Goal: Information Seeking & Learning: Learn about a topic

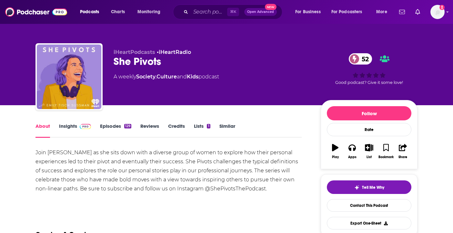
click at [76, 128] on link "Insights" at bounding box center [75, 130] width 32 height 15
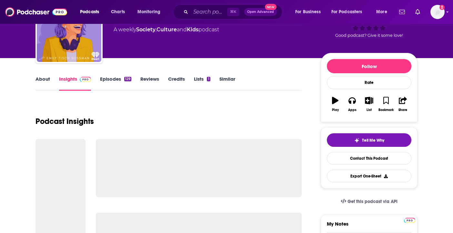
scroll to position [49, 0]
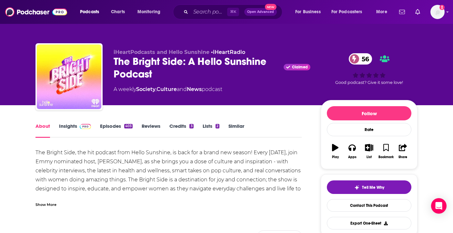
click at [79, 128] on span at bounding box center [84, 126] width 14 height 6
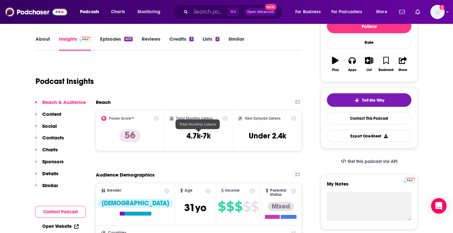
scroll to position [87, 0]
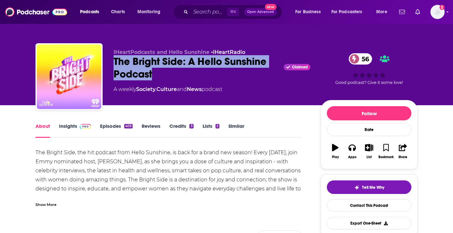
drag, startPoint x: 112, startPoint y: 61, endPoint x: 159, endPoint y: 72, distance: 48.1
click at [159, 72] on div "iHeartPodcasts and Hello Sunshine • iHeartRadio The Bright Side: A Hello Sunshi…" at bounding box center [227, 78] width 382 height 70
copy h1 "The Bright Side: A Hello Sunshine Podcast"
